Goal: Communication & Community: Answer question/provide support

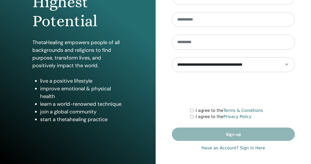
click at [217, 148] on link "Have an Account? Sign in Here" at bounding box center [232, 148] width 63 height 6
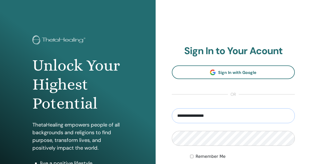
click at [194, 119] on input "**********" at bounding box center [233, 115] width 123 height 15
click at [181, 115] on input "**********" at bounding box center [233, 115] width 123 height 15
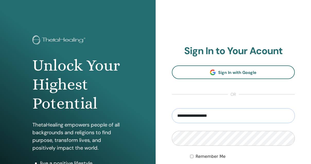
type input "**********"
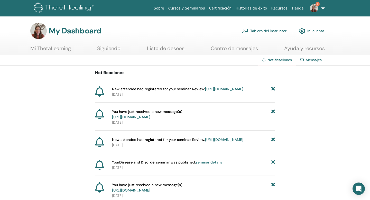
click at [222, 91] on link "[URL][DOMAIN_NAME]" at bounding box center [224, 89] width 38 height 5
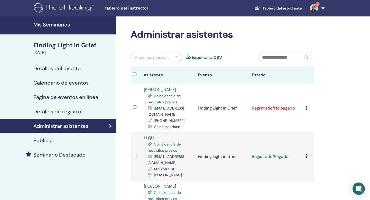
click at [307, 109] on icon at bounding box center [307, 108] width 2 height 4
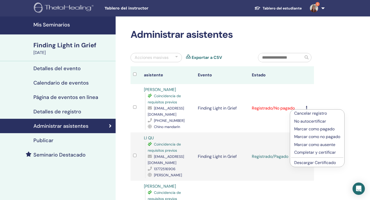
click at [310, 127] on p "Marcar como pagado" at bounding box center [317, 129] width 46 height 6
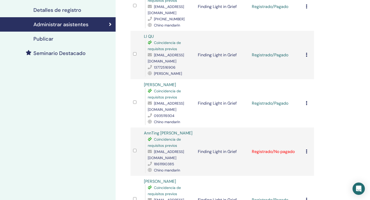
scroll to position [103, 0]
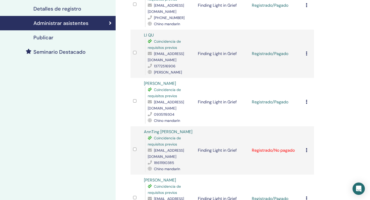
click at [307, 147] on div "Cancelar registro No autocertificar Marcar como pagado Marcar como no pagado Ma…" at bounding box center [309, 150] width 6 height 6
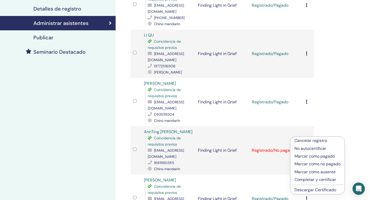
click at [307, 146] on p "No autocertificar" at bounding box center [318, 148] width 46 height 6
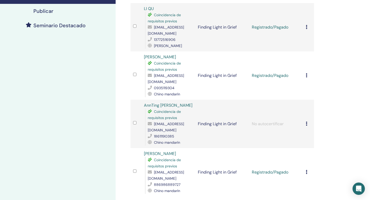
scroll to position [133, 0]
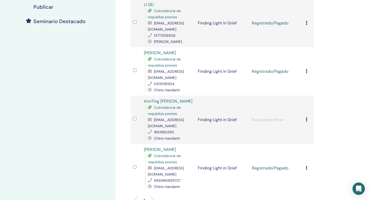
click at [306, 117] on icon at bounding box center [307, 119] width 2 height 4
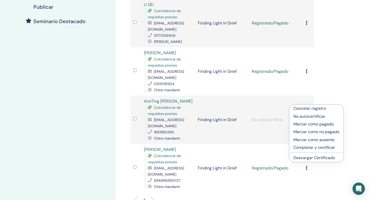
click at [306, 107] on p "Cancelar registro" at bounding box center [317, 108] width 46 height 6
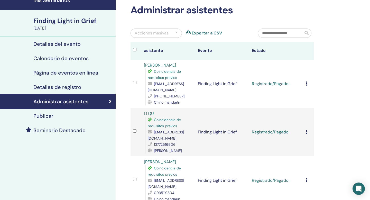
scroll to position [22, 0]
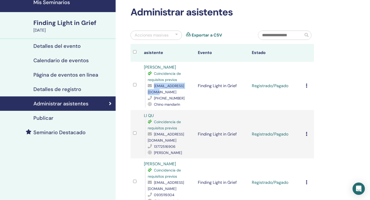
drag, startPoint x: 187, startPoint y: 92, endPoint x: 148, endPoint y: 93, distance: 39.8
click at [148, 93] on div "[EMAIL_ADDRESS][DOMAIN_NAME]" at bounding box center [170, 89] width 45 height 12
copy span "[EMAIL_ADDRESS][DOMAIN_NAME]"
drag, startPoint x: 183, startPoint y: 98, endPoint x: 152, endPoint y: 98, distance: 31.1
click at [152, 98] on div "[PHONE_NUMBER]" at bounding box center [170, 98] width 45 height 6
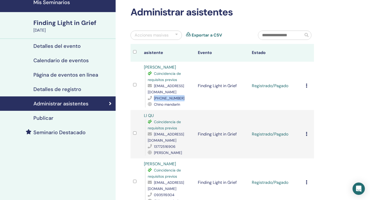
copy div "[PHONE_NUMBER]"
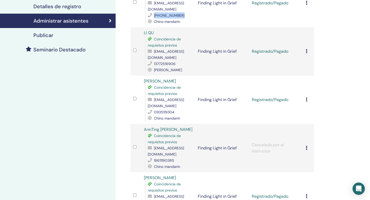
scroll to position [0, 0]
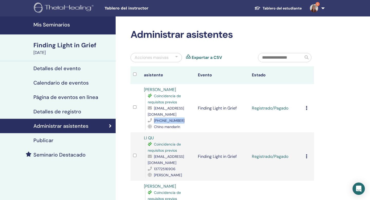
click at [91, 155] on div "Seminario Destacado" at bounding box center [57, 155] width 107 height 6
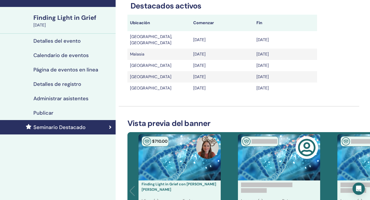
scroll to position [32, 0]
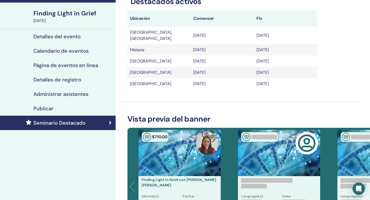
click at [79, 94] on h4 "Administrar asistentes" at bounding box center [60, 94] width 55 height 6
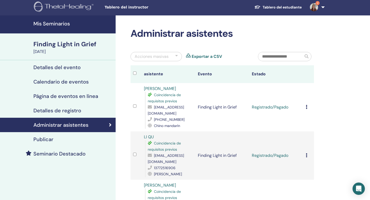
scroll to position [0, 0]
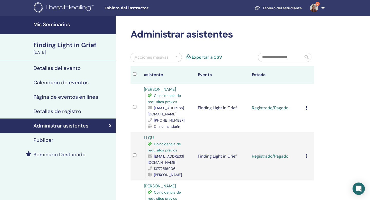
click at [91, 112] on div "Detalles de registro" at bounding box center [57, 111] width 107 height 6
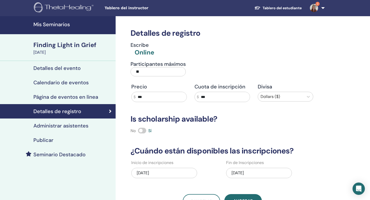
click at [141, 74] on input "**" at bounding box center [158, 71] width 55 height 9
click at [201, 66] on div "Participantes máximos **" at bounding box center [173, 70] width 92 height 19
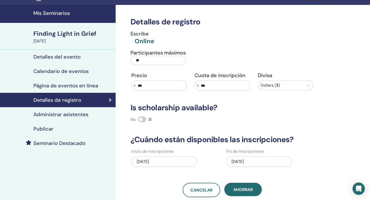
scroll to position [12, 0]
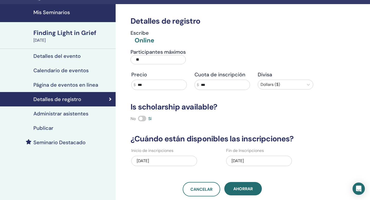
click at [72, 89] on link "Página de eventos en línea" at bounding box center [58, 85] width 116 height 14
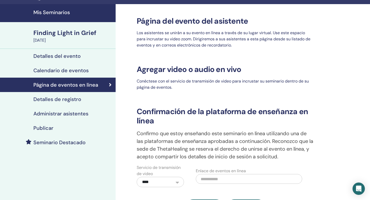
click at [77, 73] on h4 "Calendario de eventos" at bounding box center [60, 70] width 55 height 6
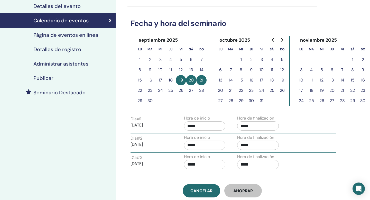
scroll to position [61, 0]
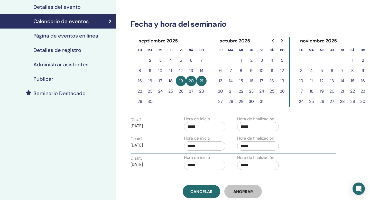
click at [92, 33] on h4 "Página de eventos en línea" at bounding box center [65, 36] width 65 height 6
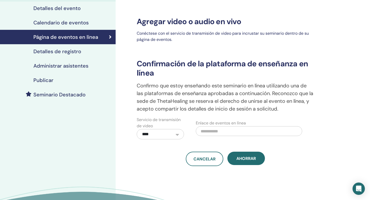
scroll to position [59, 0]
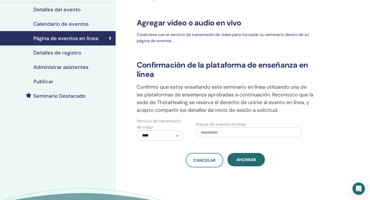
click at [91, 53] on div "Detalles de registro" at bounding box center [57, 53] width 107 height 6
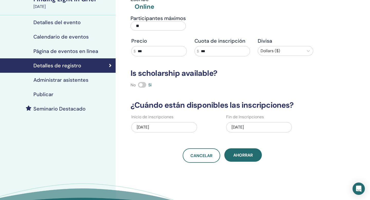
scroll to position [45, 0]
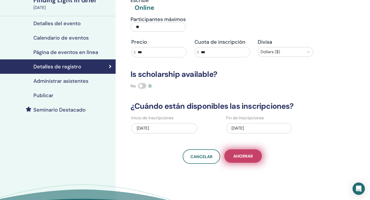
click at [251, 161] on button "Ahorrar" at bounding box center [243, 155] width 38 height 13
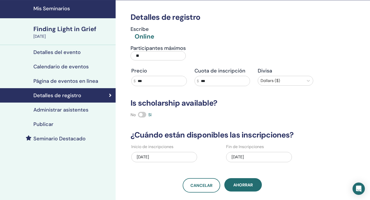
scroll to position [0, 0]
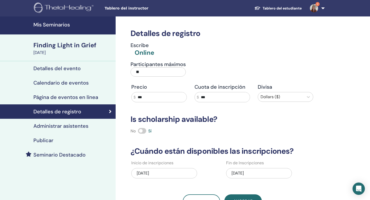
click at [314, 7] on img at bounding box center [314, 8] width 8 height 8
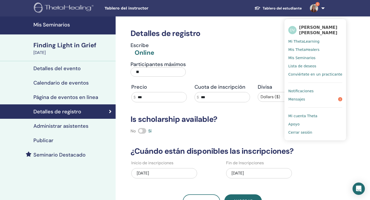
click at [305, 100] on link "Mensajes 2" at bounding box center [315, 99] width 54 height 8
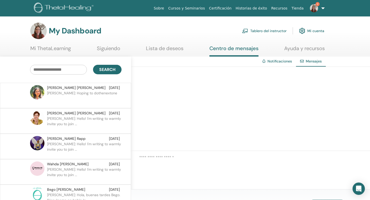
click at [103, 98] on p "Sangeeta: Hoping to dothenextone" at bounding box center [84, 97] width 75 height 15
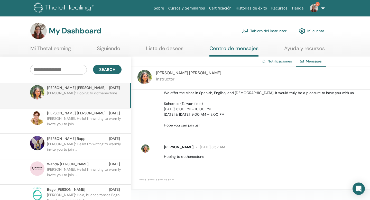
scroll to position [584, 0]
click at [180, 183] on textarea at bounding box center [254, 184] width 231 height 13
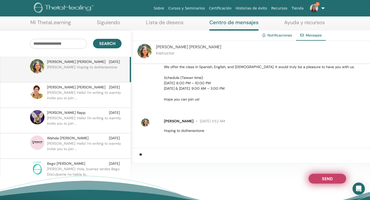
scroll to position [52, 0]
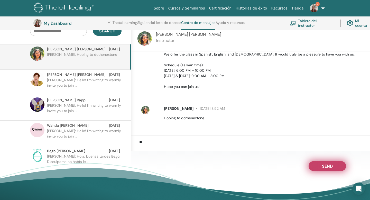
type textarea "**"
click at [326, 167] on span "Send" at bounding box center [327, 165] width 11 height 4
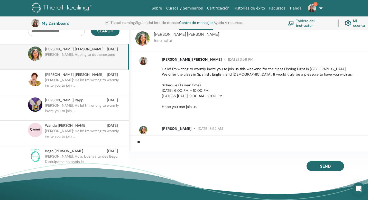
scroll to position [553, 0]
click at [88, 85] on p "Daniela C.: Hello! I'm writing to warmly invite you to join ..." at bounding box center [82, 84] width 75 height 15
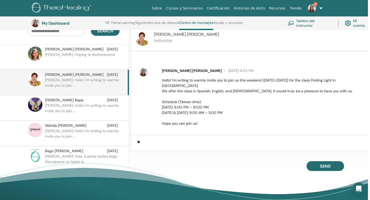
click at [92, 53] on p "Sangeeta: Hoping to dothenextone" at bounding box center [82, 59] width 75 height 15
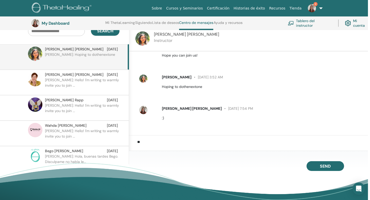
scroll to position [615, 0]
click at [312, 7] on img at bounding box center [312, 8] width 8 height 8
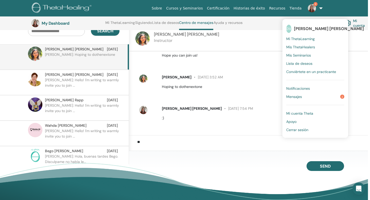
click at [321, 96] on link "Mensajes 2" at bounding box center [315, 97] width 58 height 8
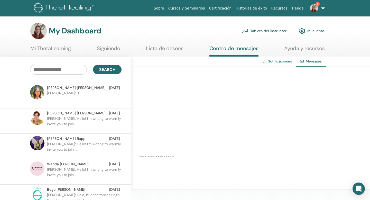
click at [276, 62] on link "Notificaciones" at bounding box center [280, 61] width 24 height 5
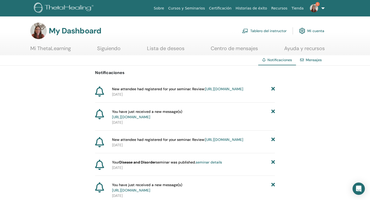
click at [307, 60] on link "Mensajes" at bounding box center [314, 60] width 16 height 5
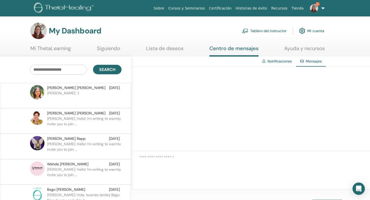
click at [315, 6] on img at bounding box center [314, 8] width 8 height 8
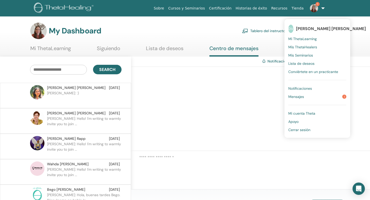
click at [299, 86] on span "Notificaciones" at bounding box center [300, 88] width 24 height 5
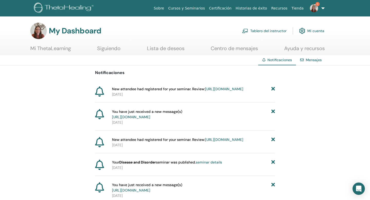
click at [224, 91] on link "[URL][DOMAIN_NAME]" at bounding box center [224, 89] width 38 height 5
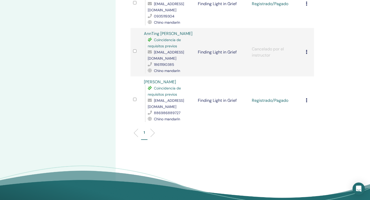
scroll to position [202, 0]
